Goal: Check status: Check status

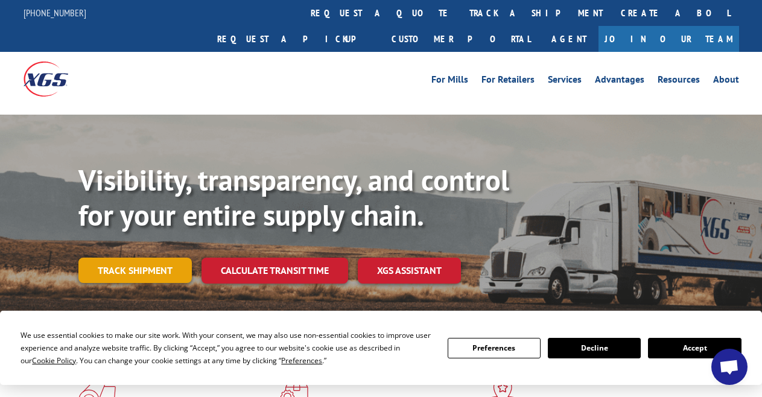
click at [151, 258] on link "Track shipment" at bounding box center [134, 270] width 113 height 25
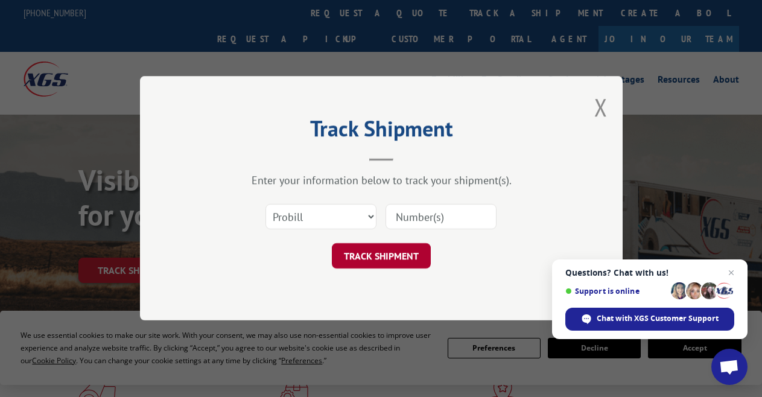
click at [367, 257] on button "TRACK SHIPMENT" at bounding box center [381, 256] width 99 height 25
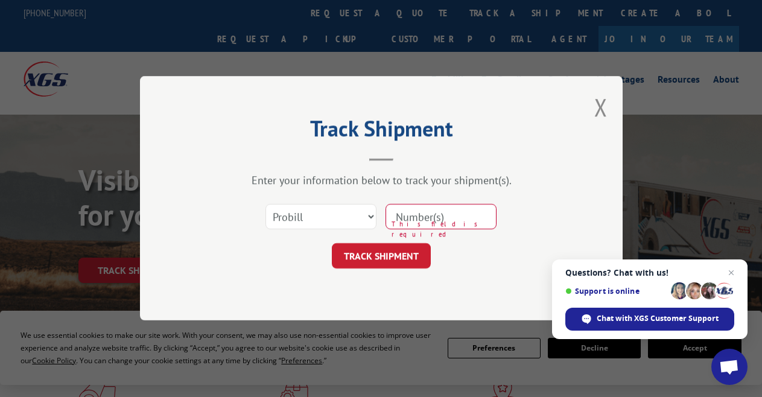
click at [392, 219] on input at bounding box center [440, 216] width 111 height 25
click at [395, 259] on button "TRACK SHIPMENT" at bounding box center [381, 256] width 99 height 25
click at [411, 220] on input at bounding box center [440, 216] width 111 height 25
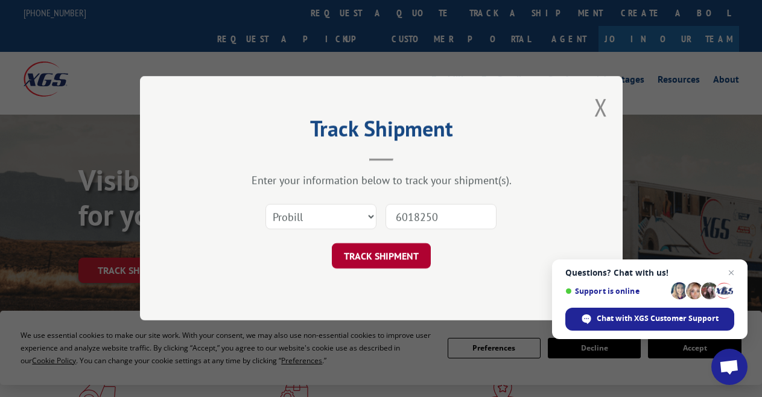
type input "6018250"
click at [394, 252] on button "TRACK SHIPMENT" at bounding box center [381, 256] width 99 height 25
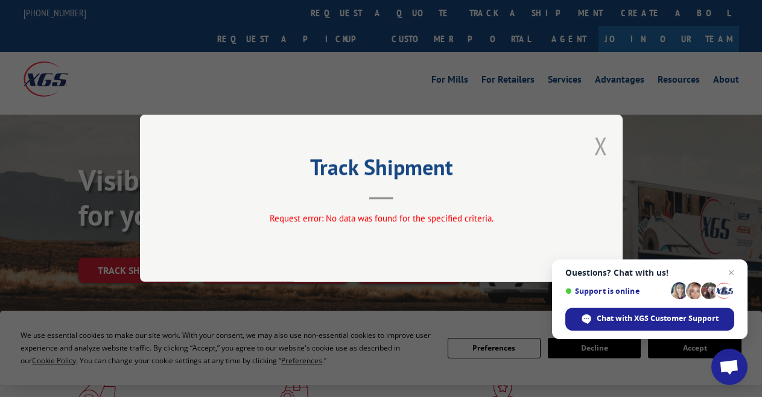
click at [600, 144] on button "Close modal" at bounding box center [600, 146] width 13 height 32
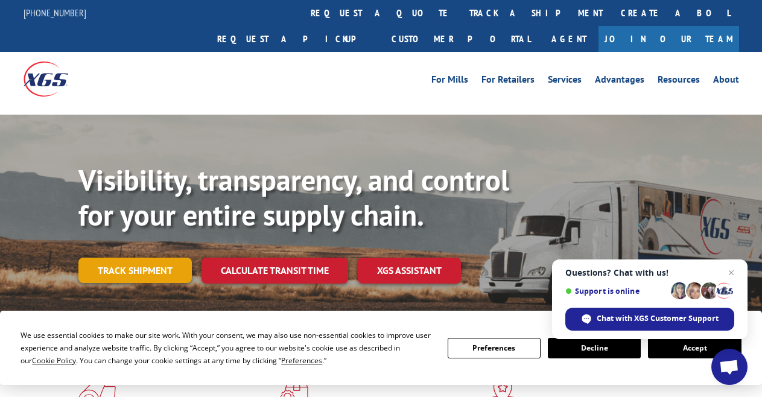
click at [150, 258] on link "Track shipment" at bounding box center [134, 270] width 113 height 25
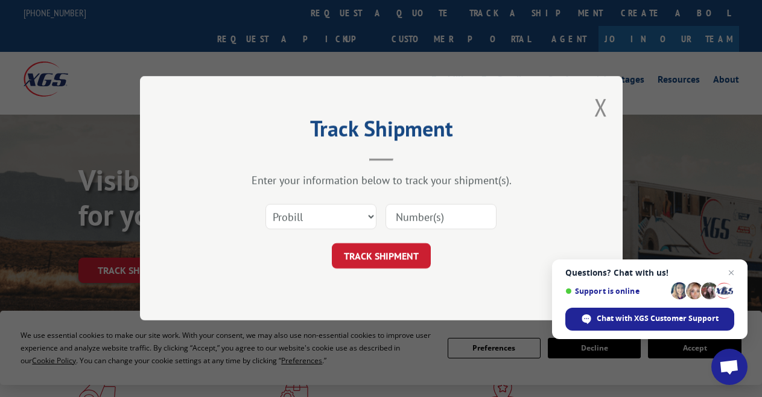
drag, startPoint x: 150, startPoint y: 242, endPoint x: 233, endPoint y: 283, distance: 92.5
click at [233, 283] on div "Track Shipment Enter your information below to track your shipment(s). Select c…" at bounding box center [381, 198] width 483 height 244
click at [273, 212] on select "Select category... Probill BOL PO" at bounding box center [320, 216] width 111 height 25
select select "bol"
click option "BOL" at bounding box center [0, 0] width 0 height 0
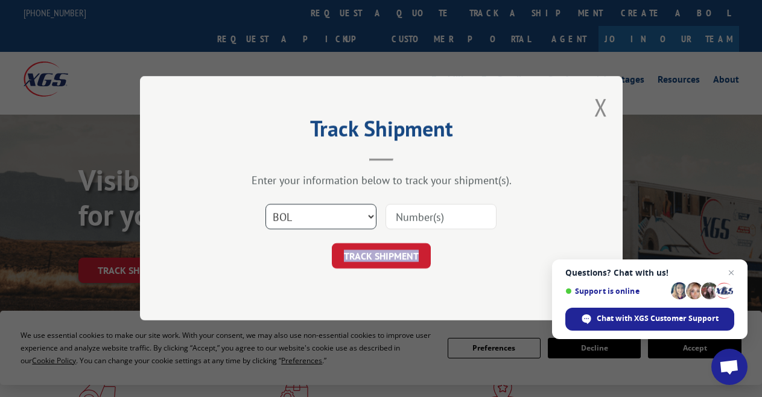
click at [265, 204] on select "Select category... Probill BOL PO" at bounding box center [320, 216] width 111 height 25
click at [319, 215] on select "Select category... Probill BOL PO" at bounding box center [320, 216] width 111 height 25
click at [265, 204] on select "Select category... Probill BOL PO" at bounding box center [320, 216] width 111 height 25
click option "BOL" at bounding box center [0, 0] width 0 height 0
click at [265, 204] on select "Select category... Probill BOL PO" at bounding box center [320, 216] width 111 height 25
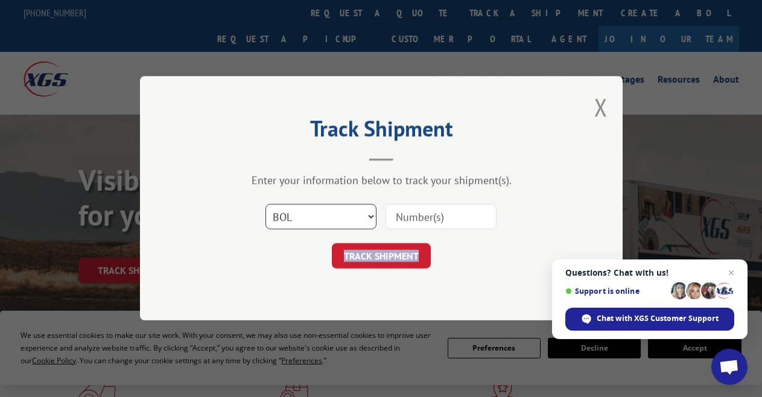
click at [297, 214] on select "Select category... Probill BOL PO" at bounding box center [320, 216] width 111 height 25
click at [265, 204] on select "Select category... Probill BOL PO" at bounding box center [320, 216] width 111 height 25
click option "BOL" at bounding box center [0, 0] width 0 height 0
click at [419, 219] on input at bounding box center [440, 216] width 111 height 25
type input "6018250"
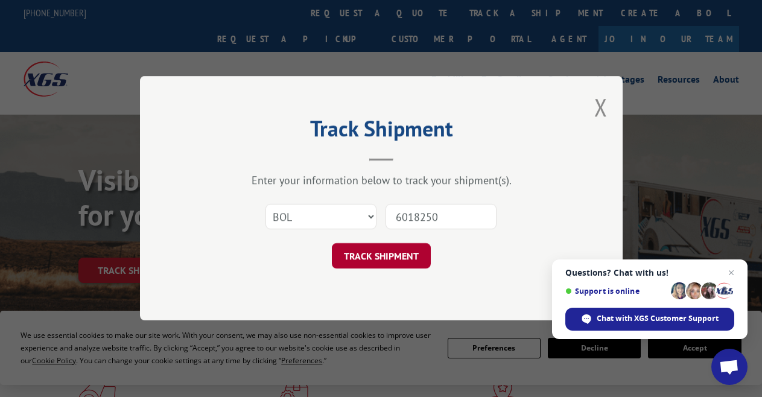
click at [404, 252] on button "TRACK SHIPMENT" at bounding box center [381, 256] width 99 height 25
